Goal: Information Seeking & Learning: Understand process/instructions

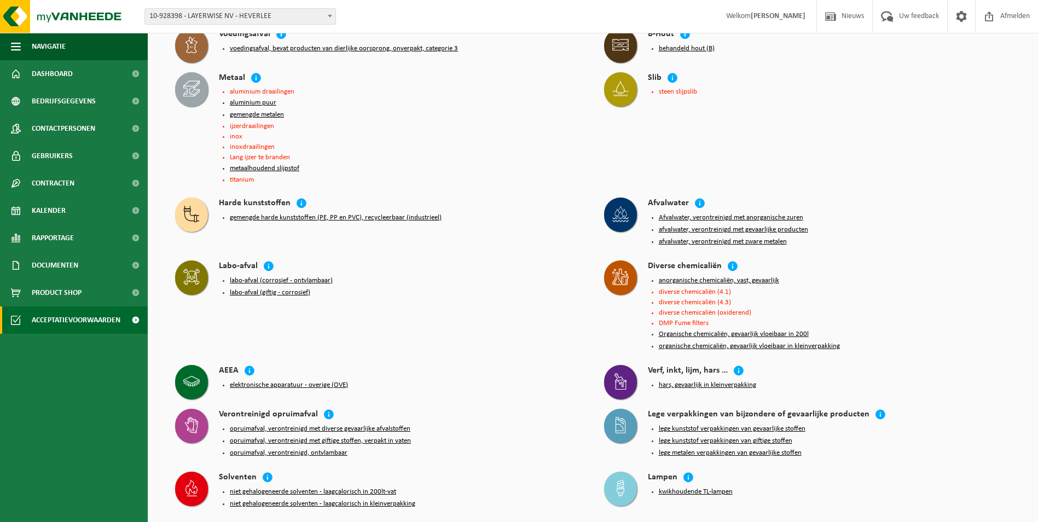
click at [267, 165] on button "metaalhoudend slijpstof" at bounding box center [264, 168] width 69 height 9
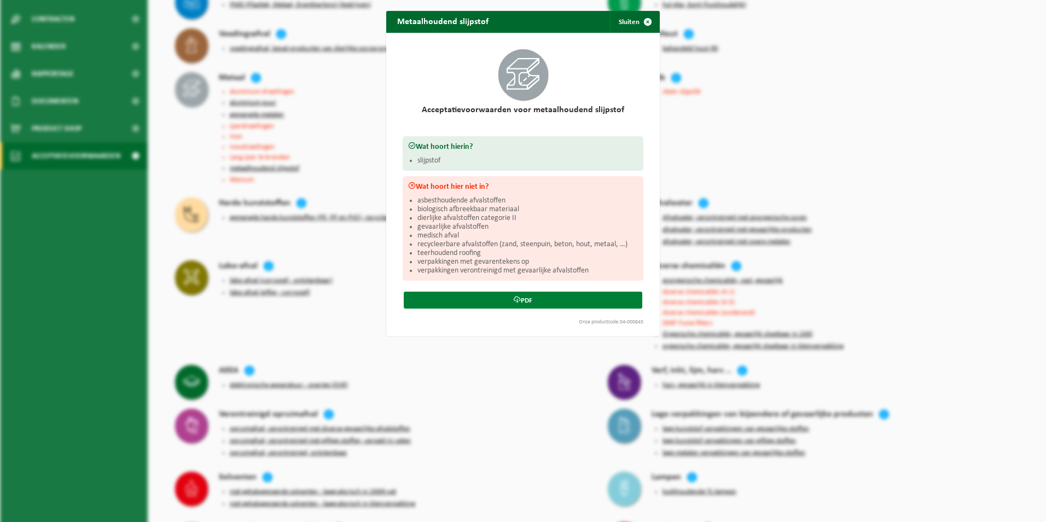
click at [528, 301] on link "PDF" at bounding box center [523, 300] width 239 height 17
click at [644, 21] on span "button" at bounding box center [648, 22] width 22 height 22
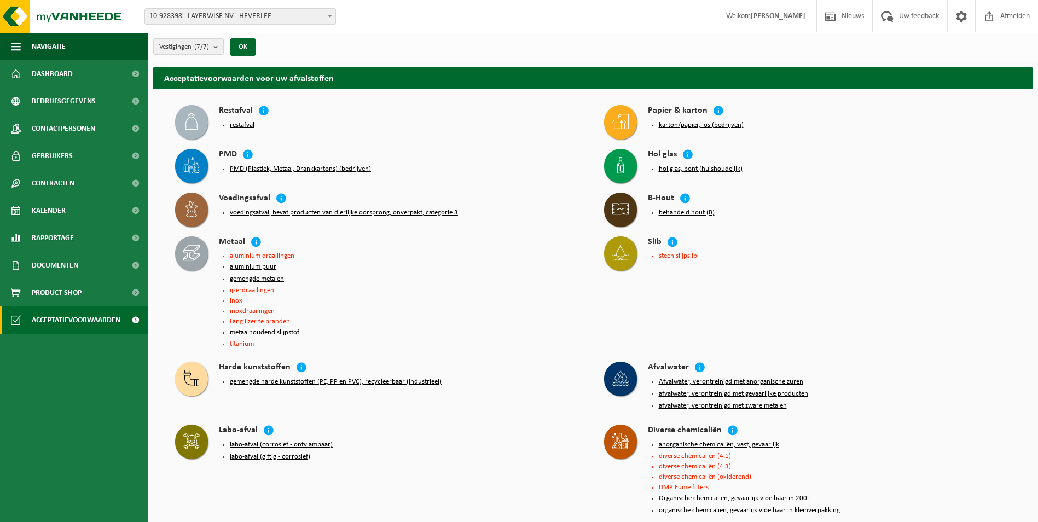
click at [238, 168] on button "PMD (Plastiek, Metaal, Drankkartons) (bedrijven)" at bounding box center [300, 169] width 141 height 9
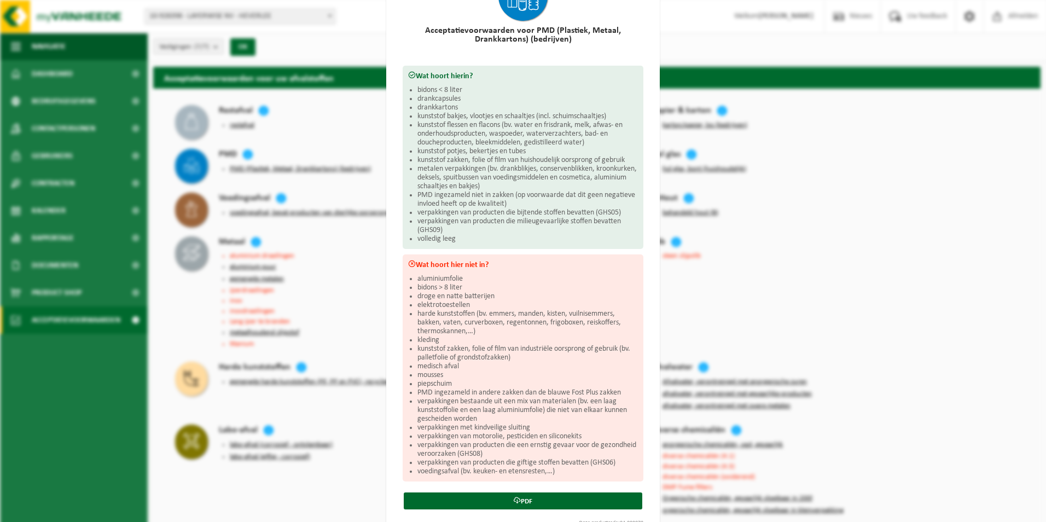
scroll to position [103, 0]
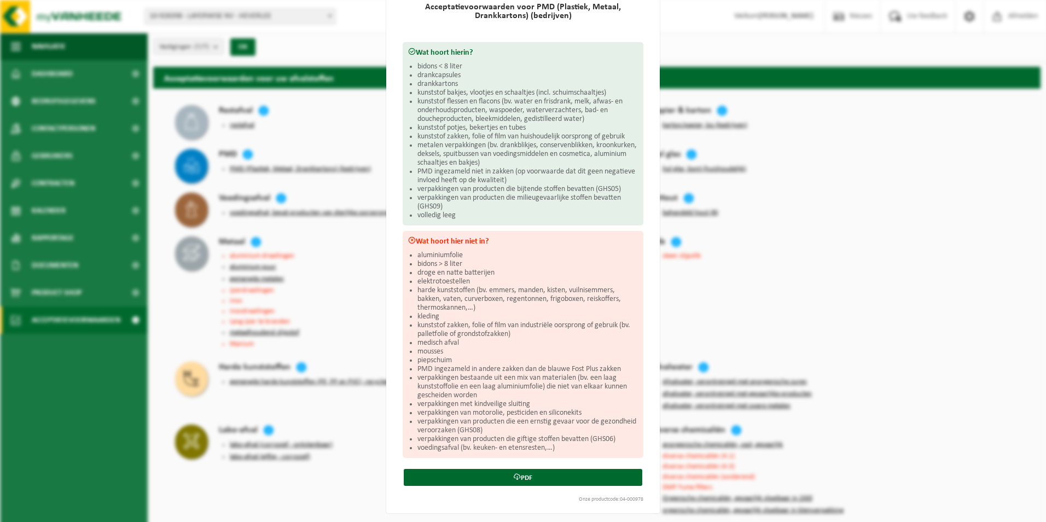
click at [776, 231] on div "PMD (Plastiek, Metaal, Drankkartons) (bedrijven) Sluiten Acceptatievoorwaarden …" at bounding box center [523, 261] width 1046 height 522
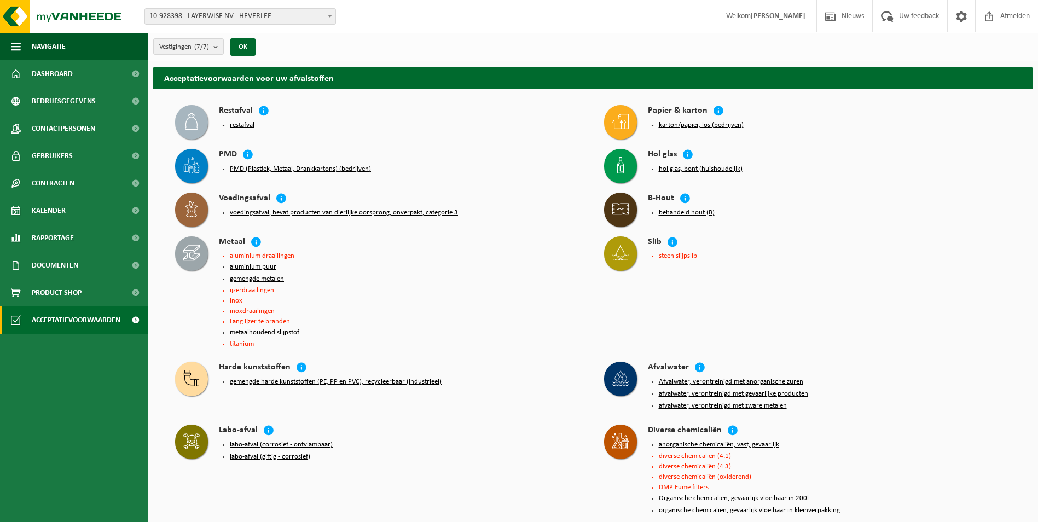
click at [695, 125] on button "karton/papier, los (bedrijven)" at bounding box center [701, 125] width 85 height 9
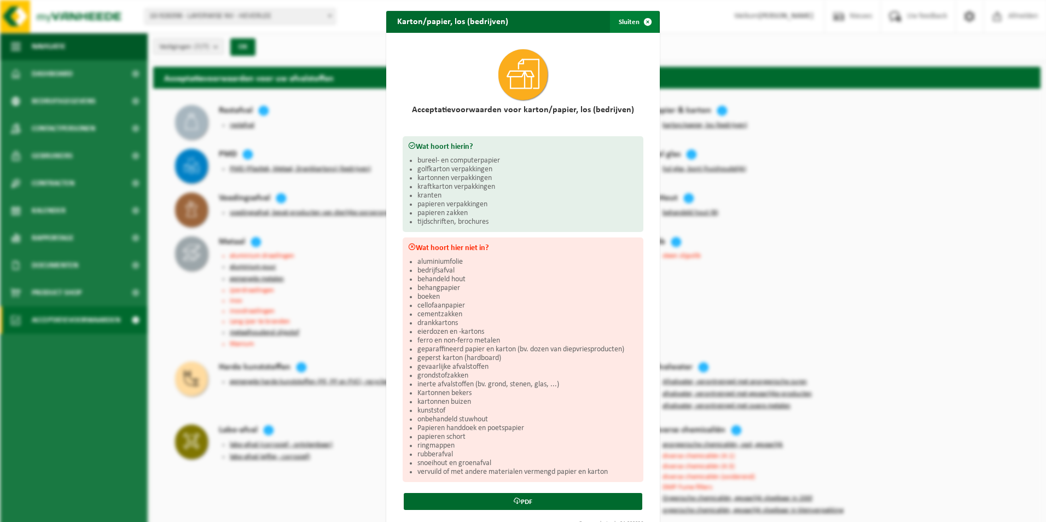
click at [642, 21] on span "button" at bounding box center [648, 22] width 22 height 22
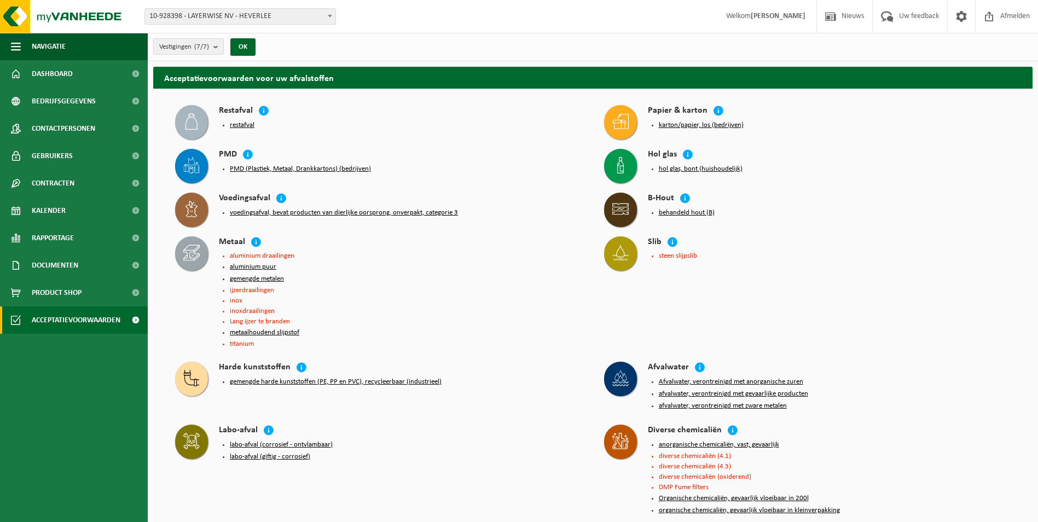
click at [260, 212] on button "voedingsafval, bevat producten van dierlijke oorsprong, onverpakt, categorie 3" at bounding box center [344, 212] width 228 height 9
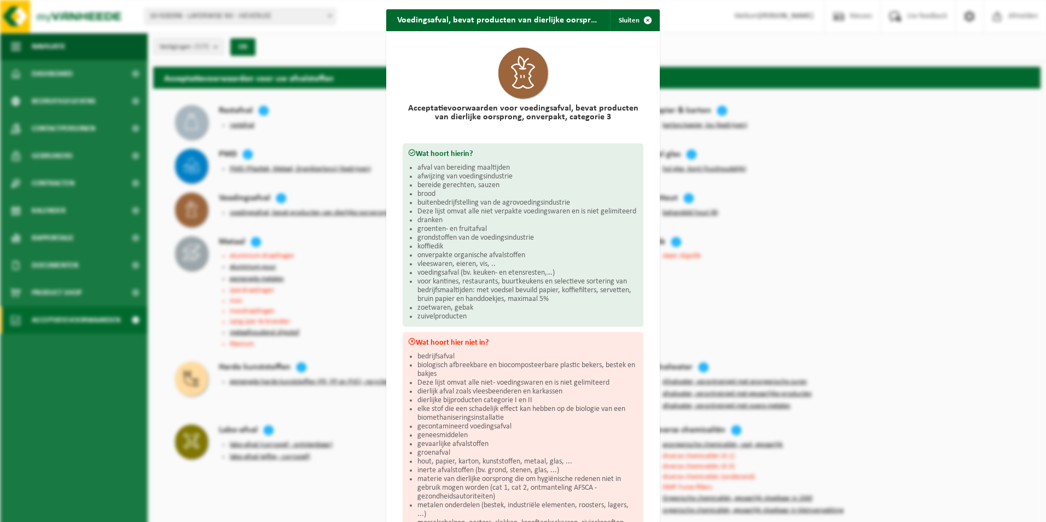
scroll to position [0, 0]
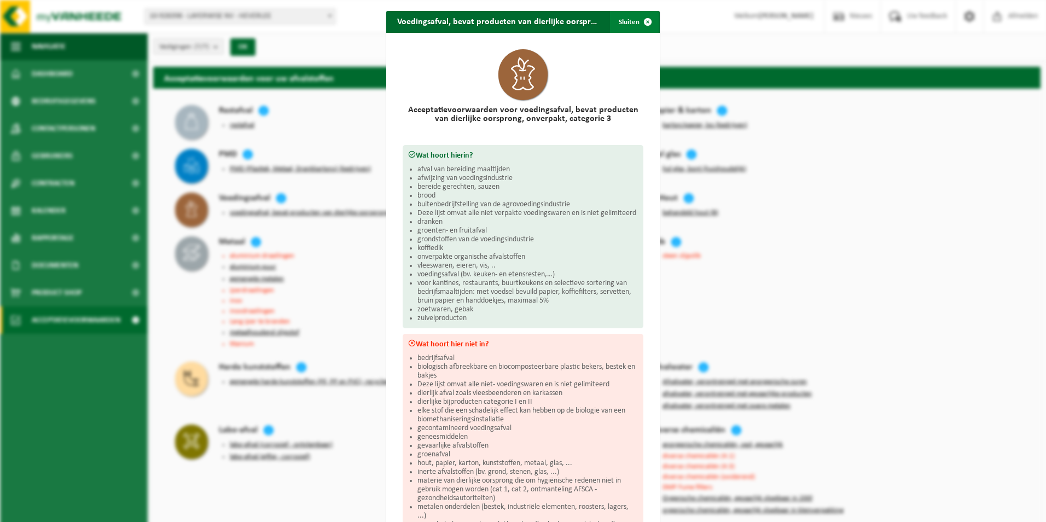
click at [642, 22] on span "button" at bounding box center [648, 22] width 22 height 22
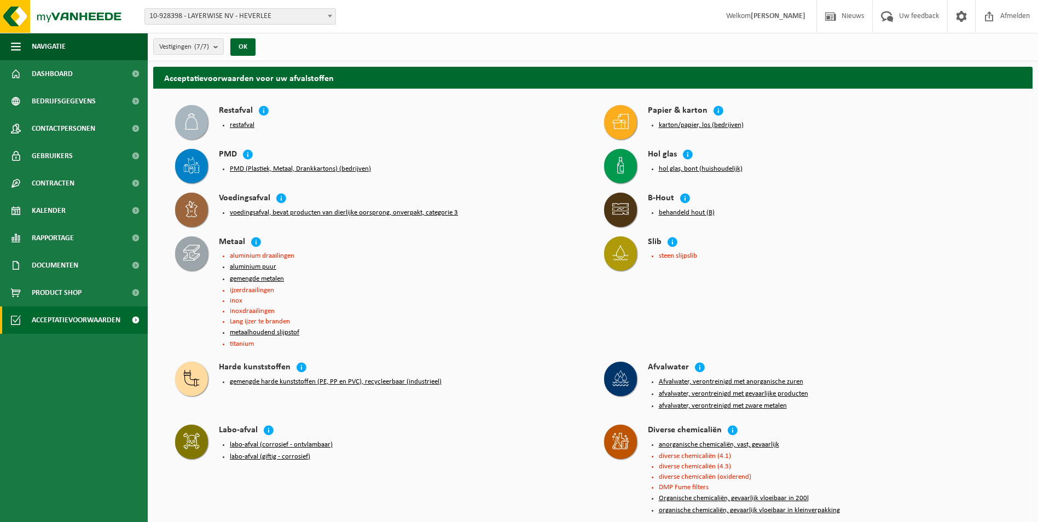
click at [269, 377] on button "gemengde harde kunststoffen (PE, PP en PVC), recycleerbaar (industrieel)" at bounding box center [336, 381] width 212 height 9
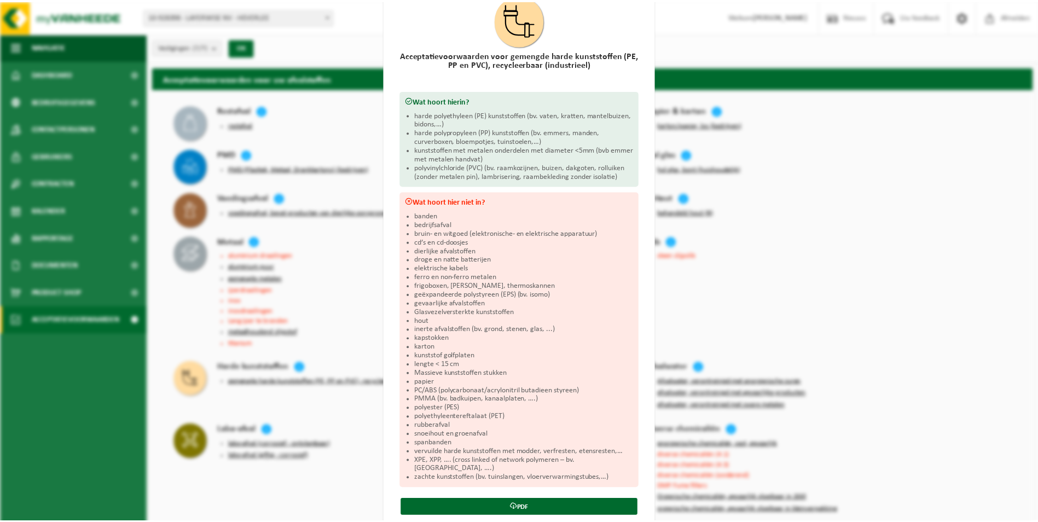
scroll to position [85, 0]
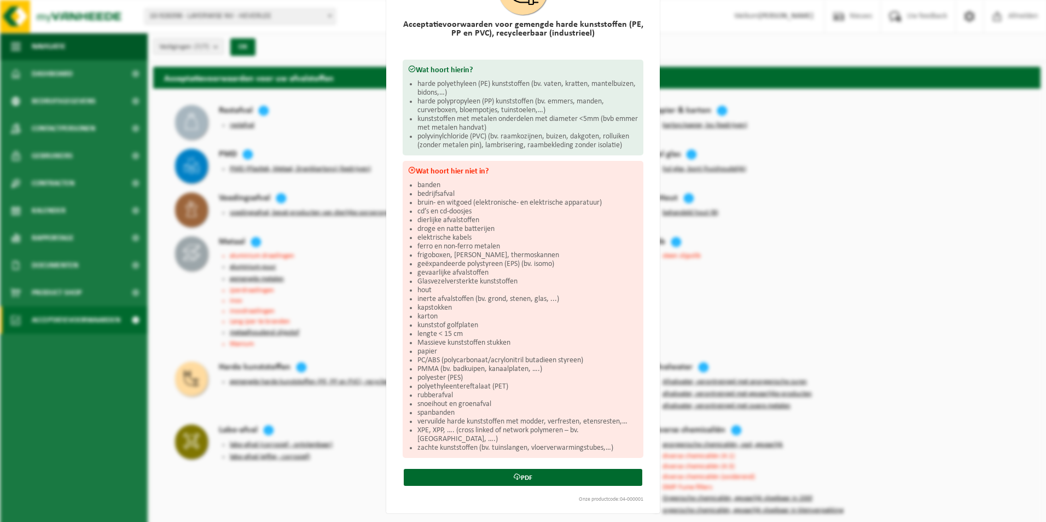
click at [735, 311] on div "Gemengde harde kunststoffen (PE, PP en PVC), recycleerbaar (industrieel) Sluite…" at bounding box center [523, 261] width 1046 height 522
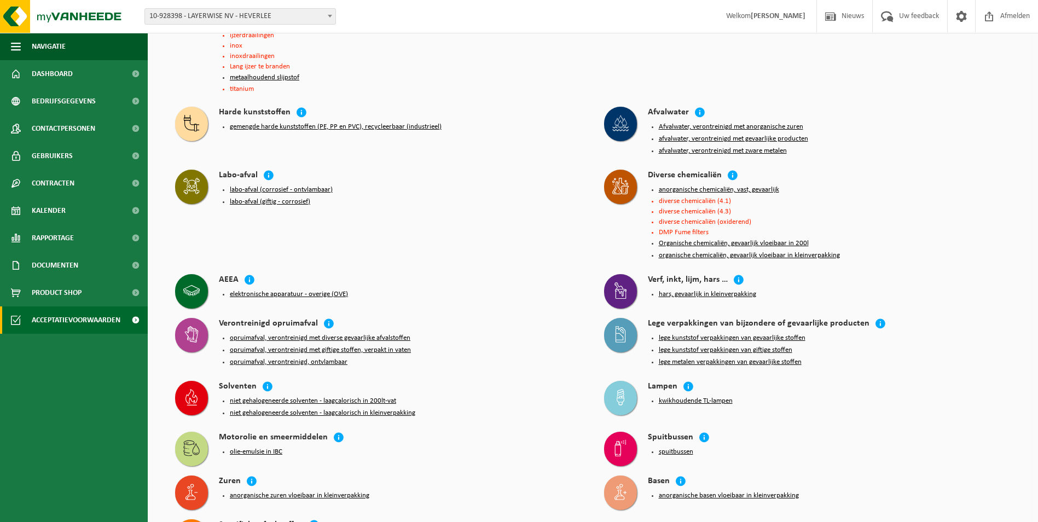
scroll to position [274, 0]
